Goal: Use online tool/utility: Utilize a website feature to perform a specific function

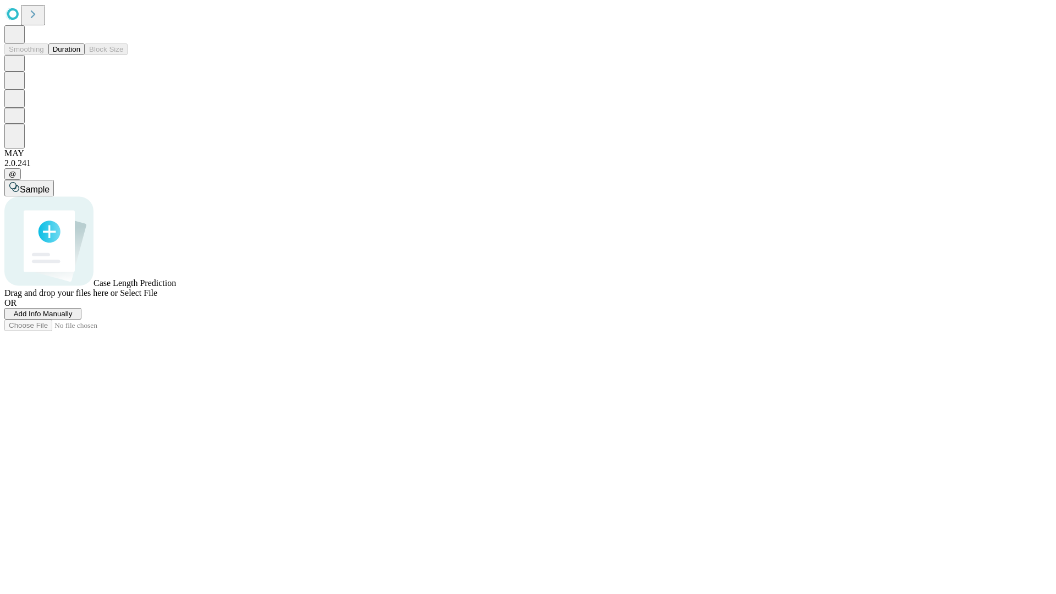
click at [80, 55] on button "Duration" at bounding box center [66, 49] width 36 height 12
click at [73, 318] on span "Add Info Manually" at bounding box center [43, 314] width 59 height 8
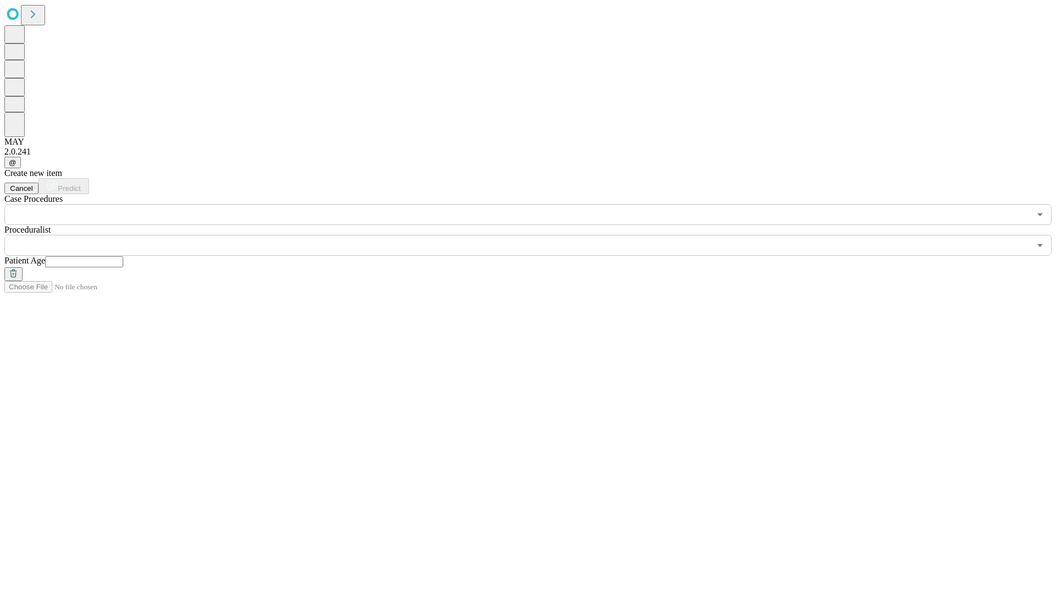
click at [123, 256] on input "text" at bounding box center [84, 261] width 78 height 11
type input "**"
click at [536, 235] on input "text" at bounding box center [517, 245] width 1026 height 21
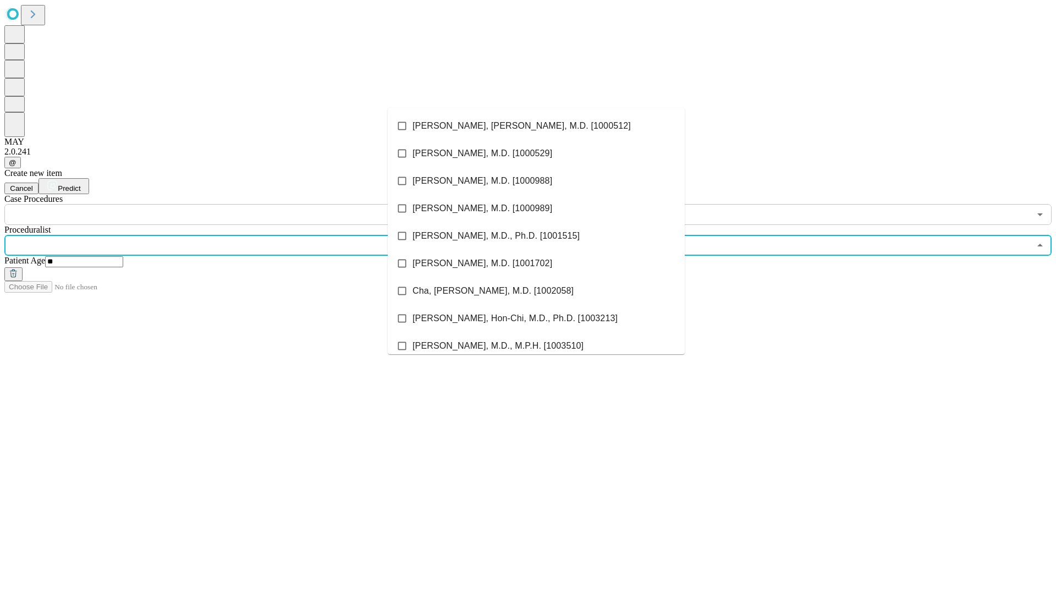
click at [536, 126] on li "[PERSON_NAME], [PERSON_NAME], M.D. [1000512]" at bounding box center [536, 126] width 297 height 28
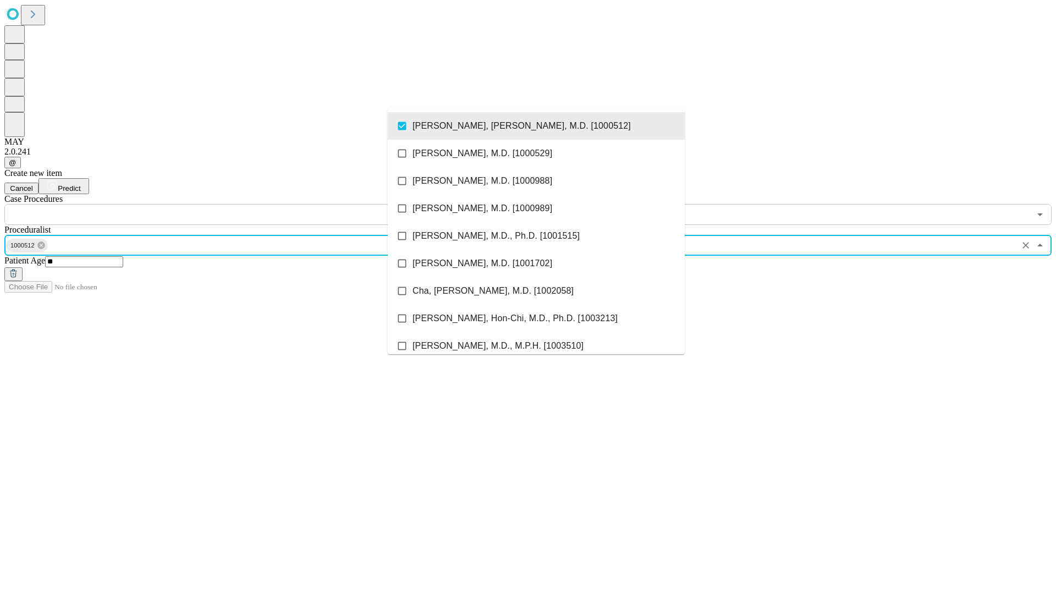
click at [231, 204] on input "text" at bounding box center [517, 214] width 1026 height 21
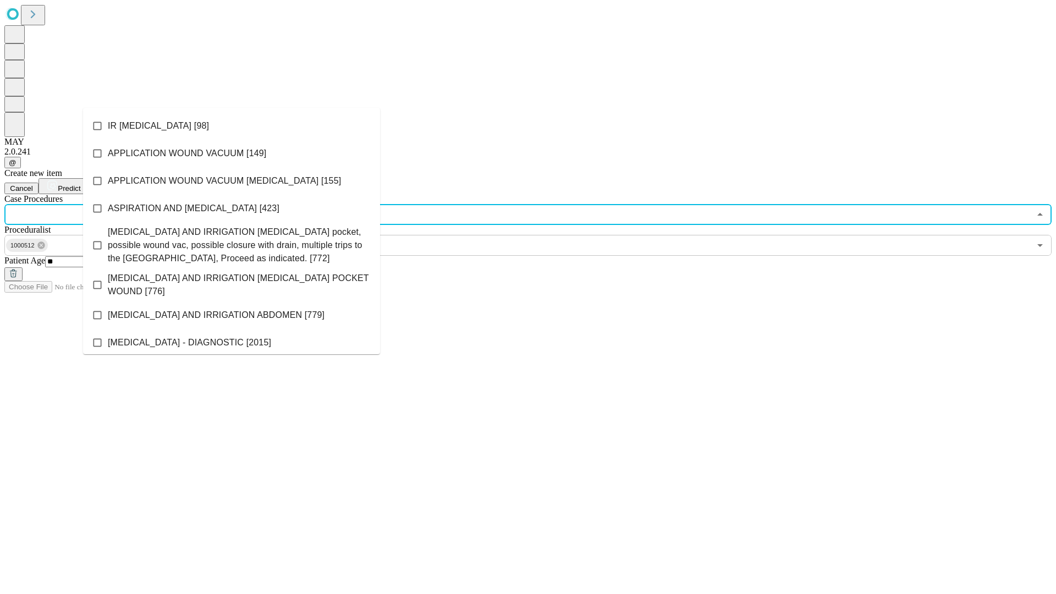
click at [232, 126] on li "IR [MEDICAL_DATA] [98]" at bounding box center [231, 126] width 297 height 28
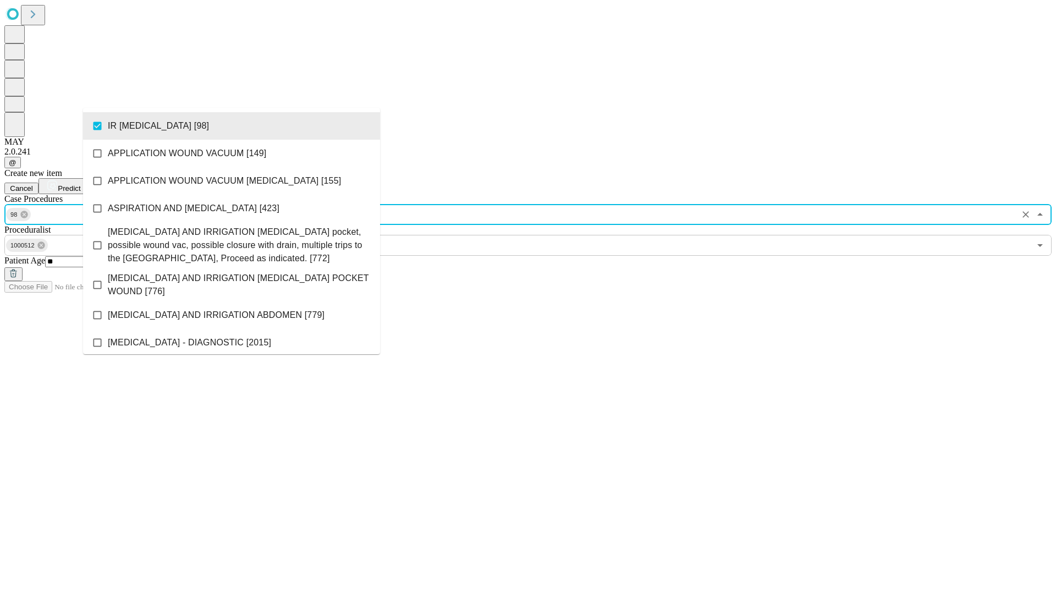
click at [80, 184] on span "Predict" at bounding box center [69, 188] width 23 height 8
